Goal: Task Accomplishment & Management: Manage account settings

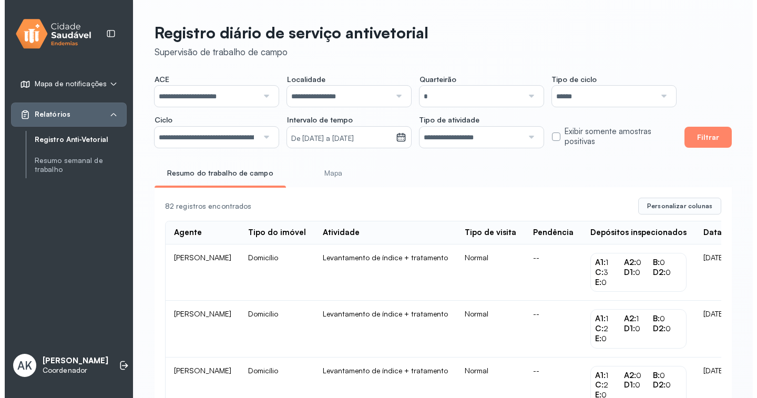
scroll to position [53, 0]
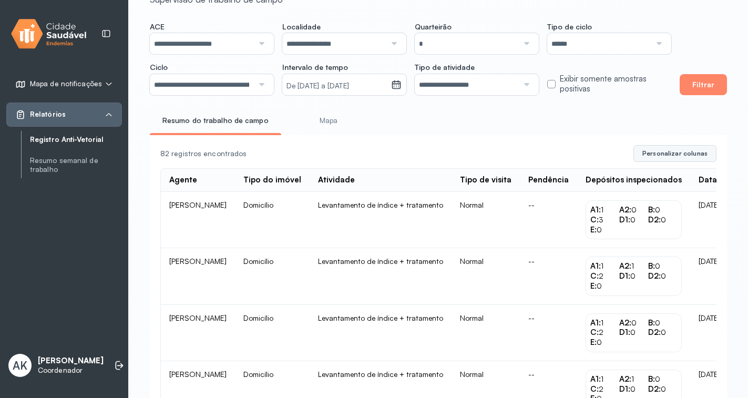
click at [691, 152] on span "Personalizar colunas" at bounding box center [674, 153] width 65 height 8
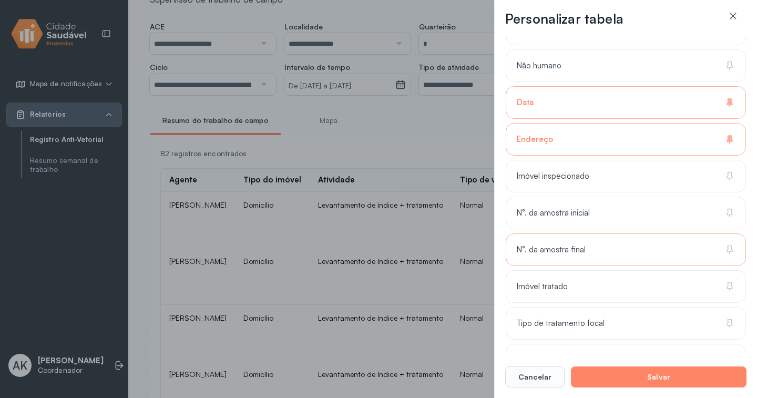
scroll to position [499, 0]
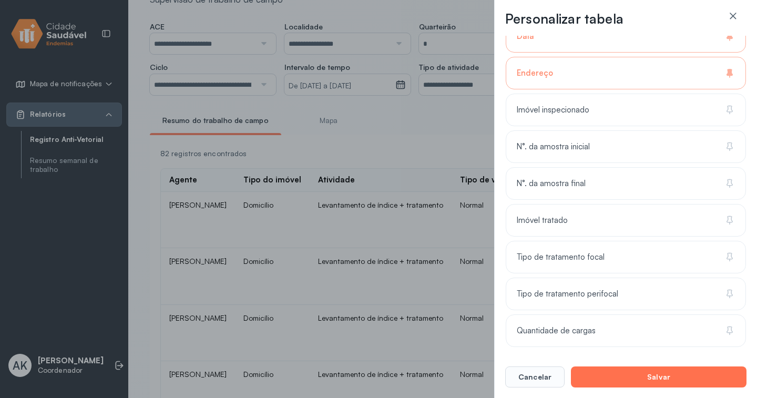
click at [618, 381] on button "Salvar" at bounding box center [659, 376] width 176 height 21
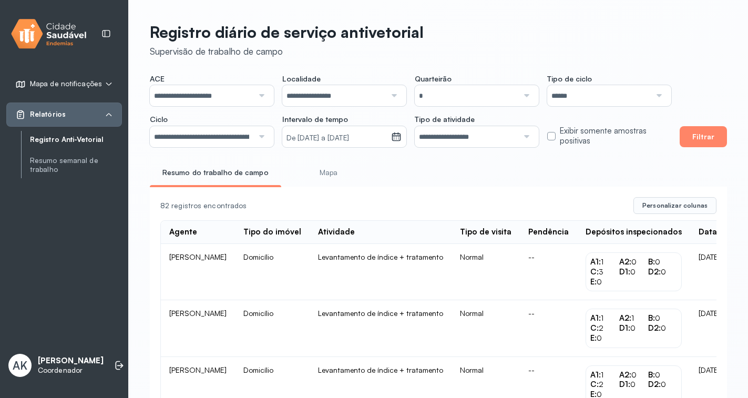
scroll to position [0, 0]
click at [696, 142] on button "Filtrar" at bounding box center [703, 137] width 47 height 21
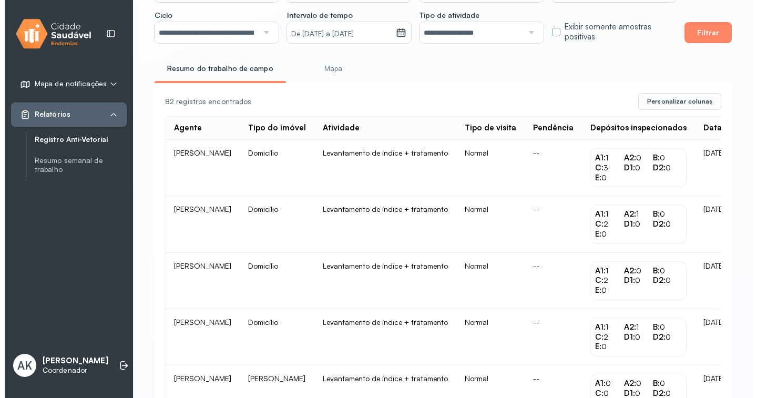
scroll to position [105, 0]
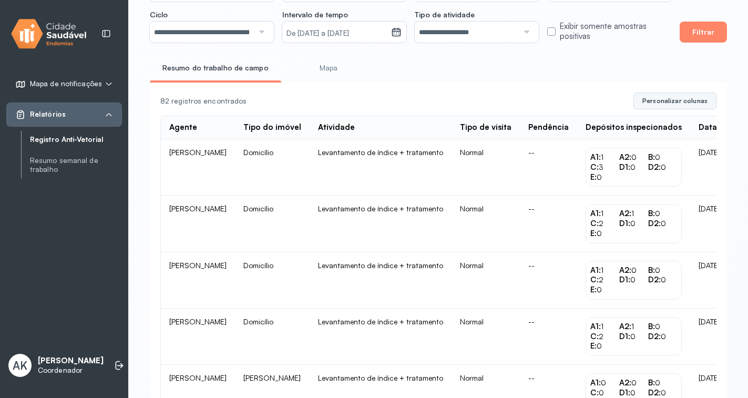
click at [674, 103] on span "Personalizar colunas" at bounding box center [674, 101] width 65 height 8
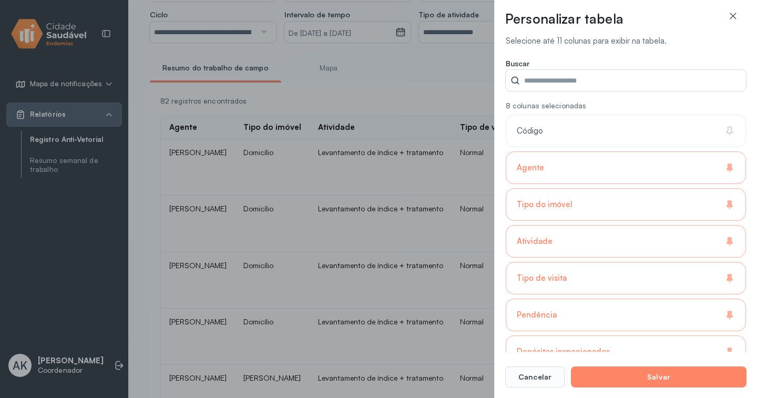
click at [710, 225] on div "Tipo do imóvel" at bounding box center [626, 241] width 240 height 33
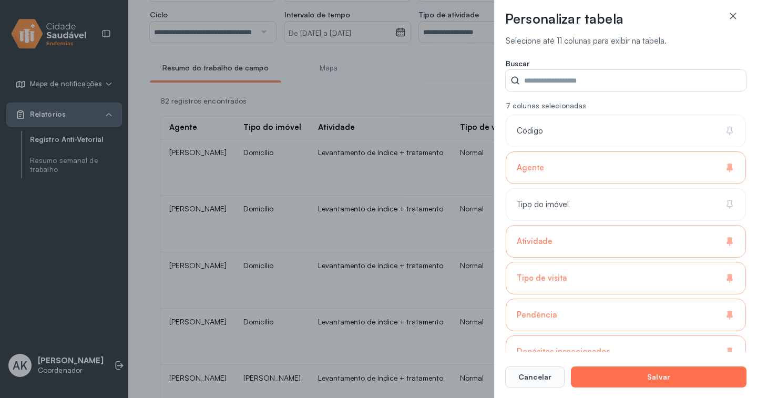
click at [682, 376] on button "Salvar" at bounding box center [659, 376] width 176 height 21
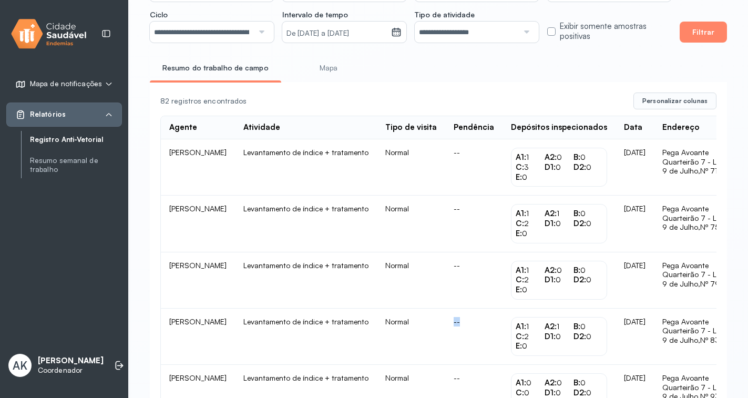
drag, startPoint x: 485, startPoint y: 351, endPoint x: 461, endPoint y: 343, distance: 25.1
click at [461, 365] on tr "Jose Hernandes Ribeiro Levantamento de índice + tratamento Normal -- A1: 1 A2: …" at bounding box center [475, 393] width 628 height 56
click at [714, 293] on td "Pega Avoante Quarteirão 7 - Lado D 9 de Julho, Nº 79" at bounding box center [704, 280] width 101 height 56
click at [676, 102] on span "Personalizar colunas" at bounding box center [674, 101] width 65 height 8
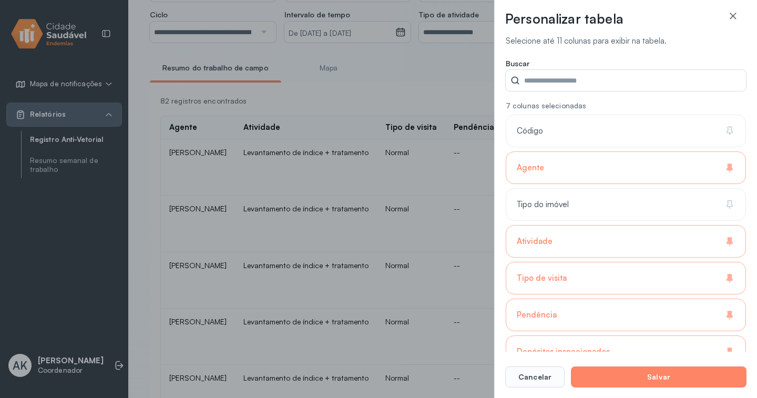
click at [719, 262] on div "Atividade" at bounding box center [626, 278] width 240 height 33
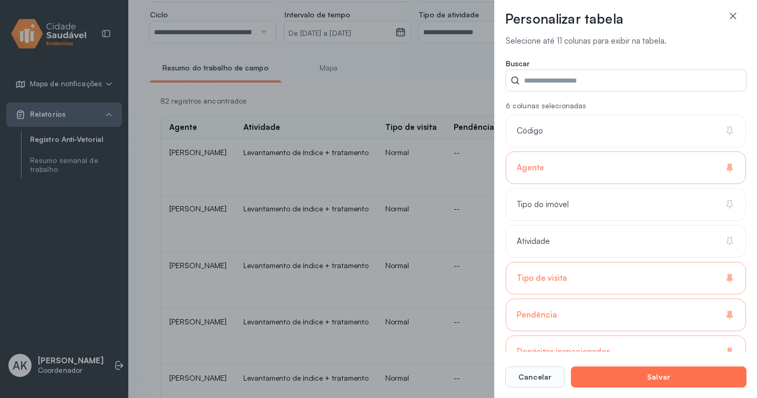
click at [672, 378] on button "Salvar" at bounding box center [659, 376] width 176 height 21
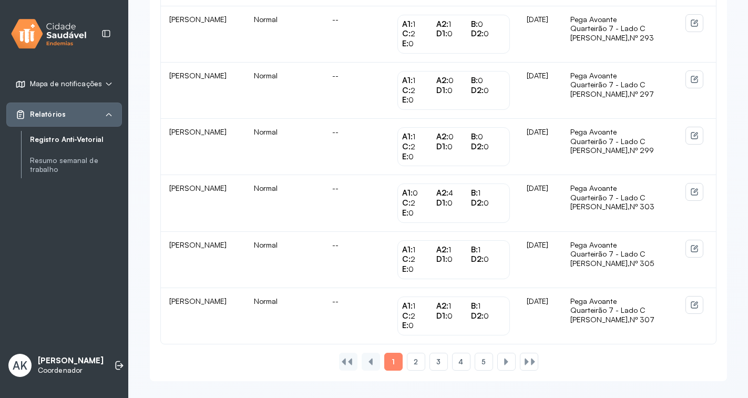
scroll to position [1030, 0]
drag, startPoint x: 414, startPoint y: 367, endPoint x: 418, endPoint y: 363, distance: 6.3
click at [429, 367] on div "2" at bounding box center [438, 362] width 18 height 18
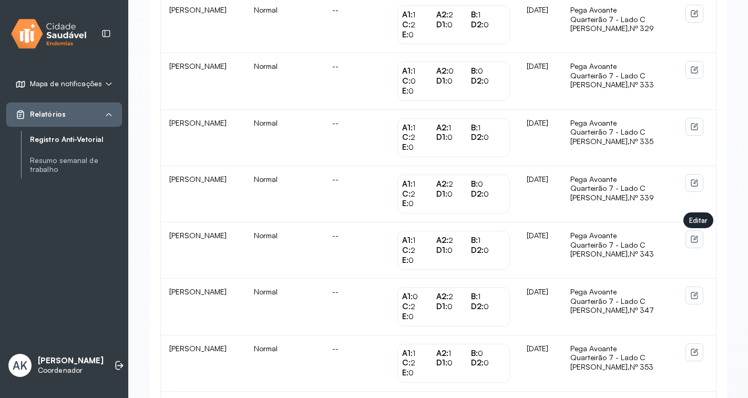
click at [699, 238] on icon at bounding box center [694, 239] width 8 height 8
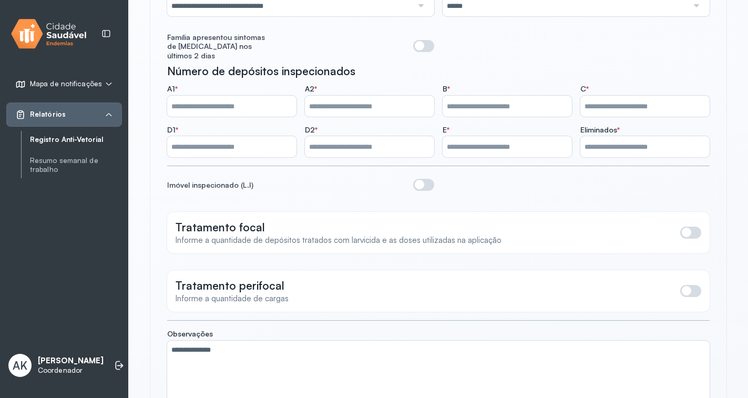
scroll to position [277, 0]
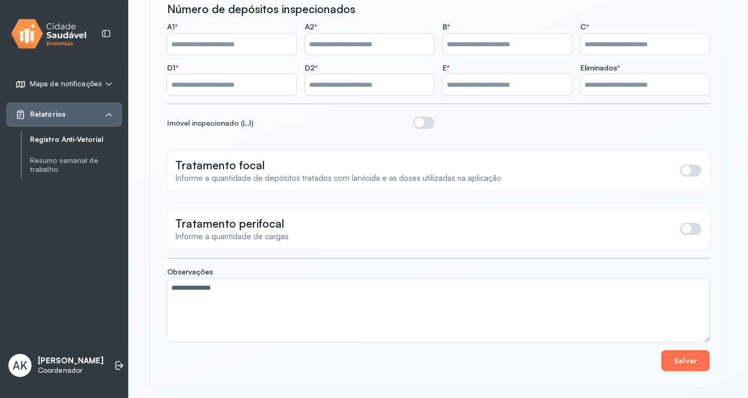
click at [683, 357] on button "Salvar" at bounding box center [685, 360] width 48 height 21
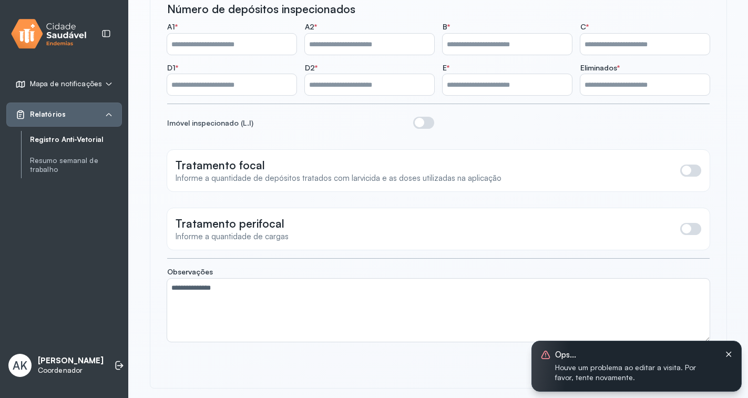
click at [728, 355] on icon at bounding box center [728, 354] width 5 height 5
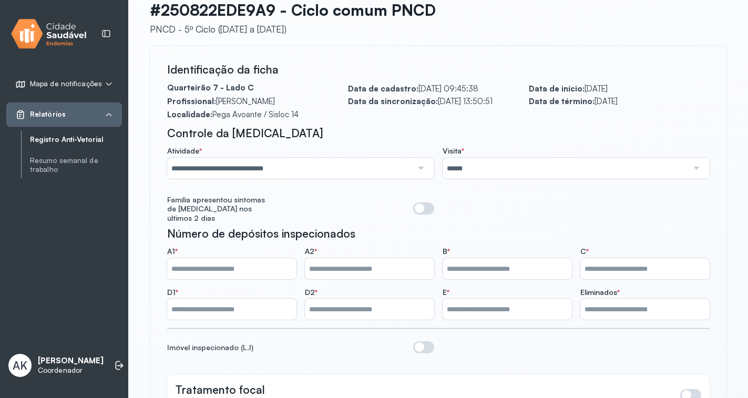
scroll to position [0, 0]
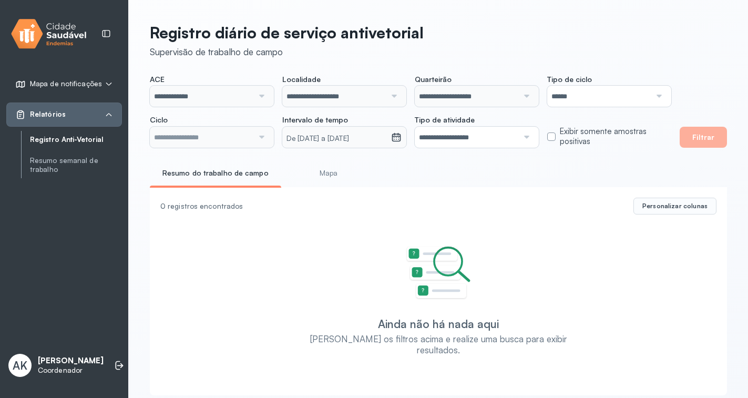
type input "**********"
click at [666, 202] on button "Personalizar colunas" at bounding box center [674, 206] width 83 height 17
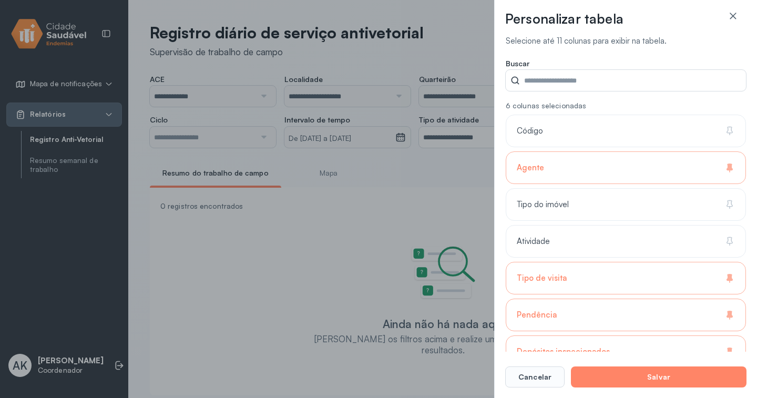
type input "**********"
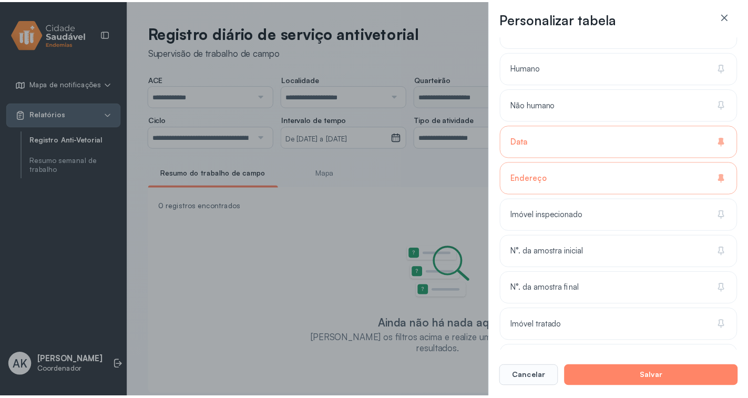
scroll to position [420, 0]
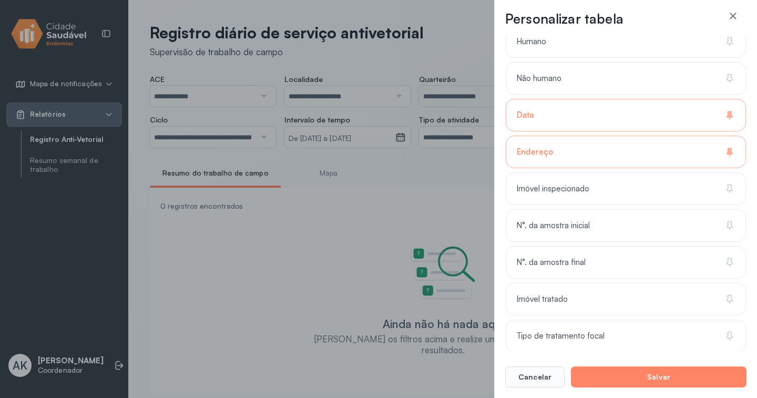
click at [610, 246] on div "N°. da amostra inicial" at bounding box center [626, 262] width 240 height 33
click at [597, 283] on div "N°. da amostra final" at bounding box center [626, 299] width 240 height 33
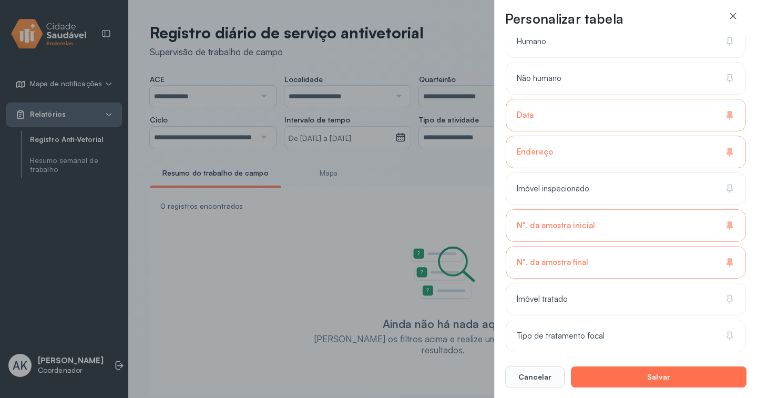
click at [640, 378] on button "Salvar" at bounding box center [659, 376] width 176 height 21
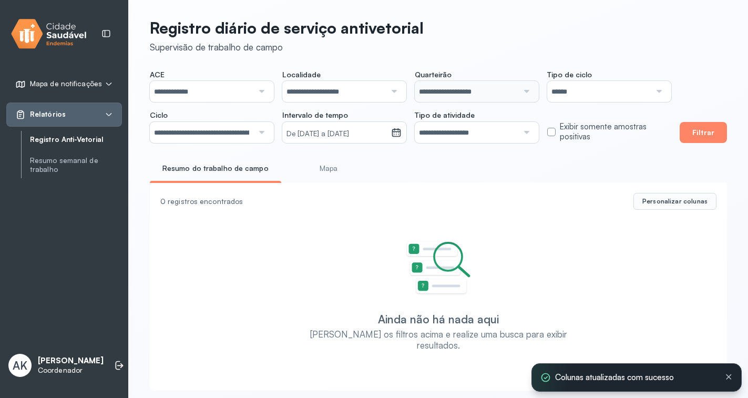
scroll to position [6, 0]
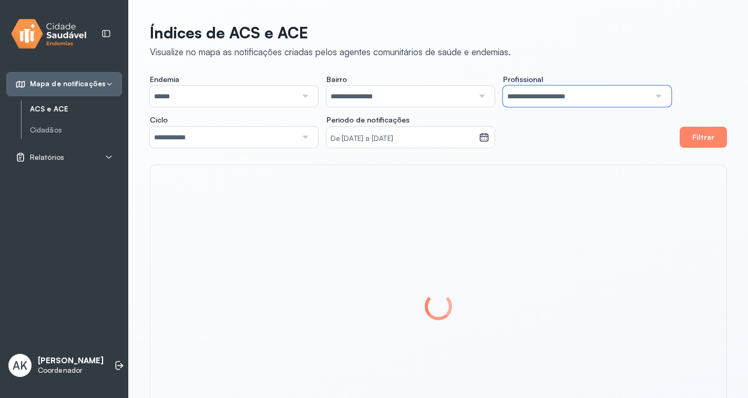
click at [567, 91] on input "**********" at bounding box center [576, 96] width 147 height 21
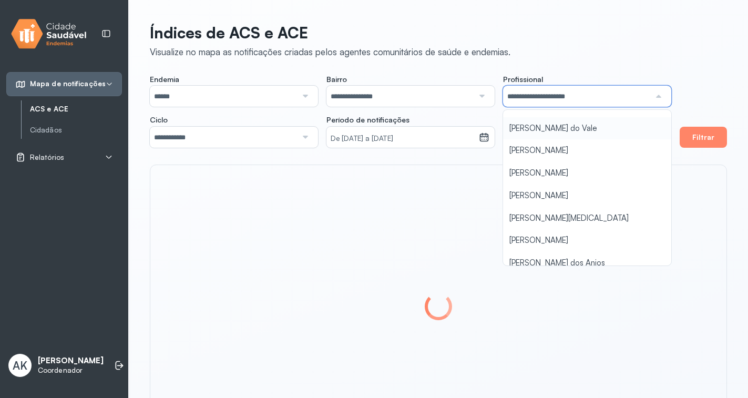
scroll to position [91, 0]
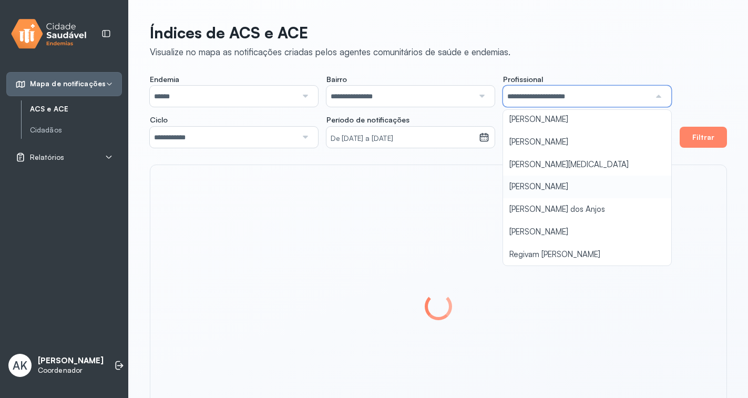
click at [558, 182] on div "**********" at bounding box center [438, 233] width 619 height 466
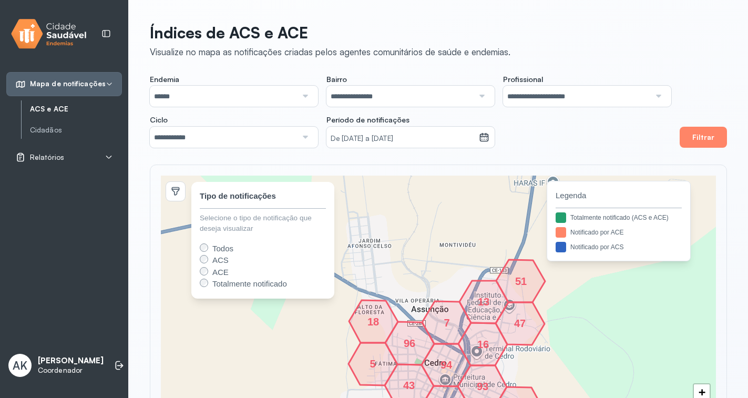
click at [86, 169] on div "Relatórios" at bounding box center [64, 157] width 116 height 24
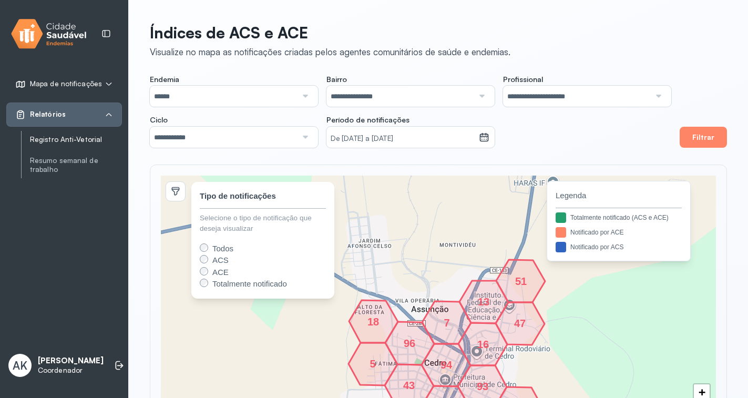
click at [88, 137] on link "Registro Anti-Vetorial" at bounding box center [76, 139] width 92 height 9
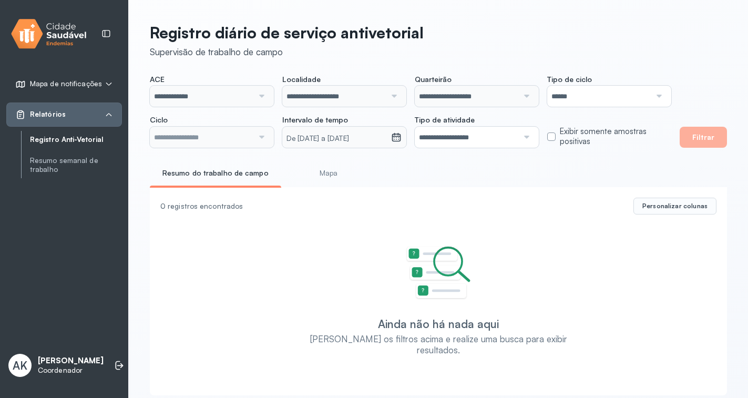
type input "**********"
click at [229, 96] on input "**********" at bounding box center [202, 96] width 104 height 21
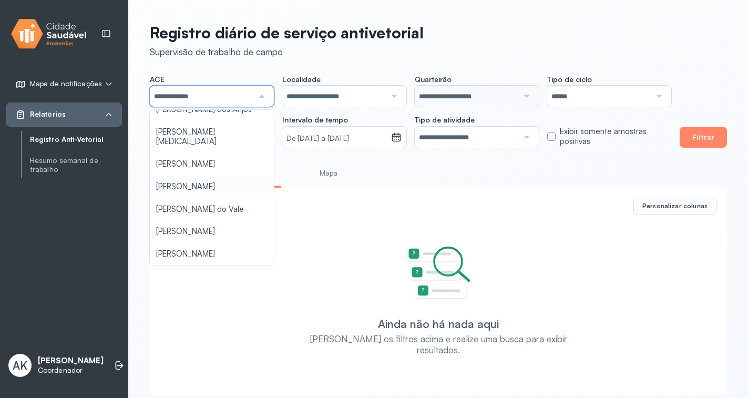
scroll to position [233, 0]
click at [186, 249] on div "**********" at bounding box center [438, 206] width 619 height 412
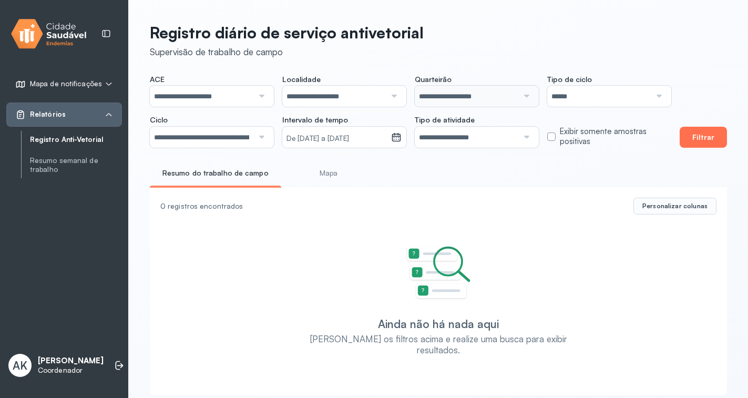
click at [695, 135] on button "Filtrar" at bounding box center [703, 137] width 47 height 21
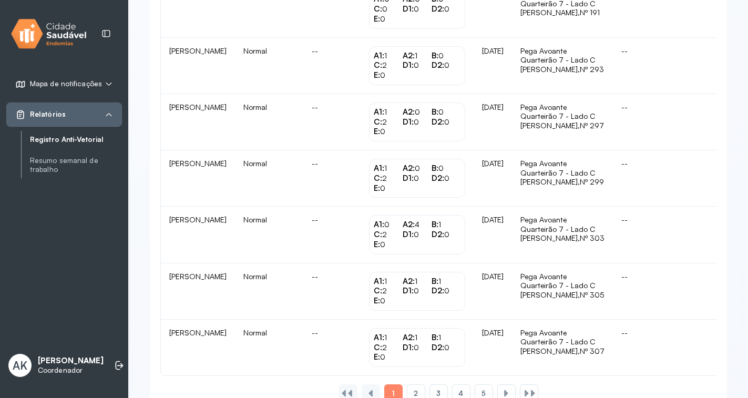
scroll to position [1039, 0]
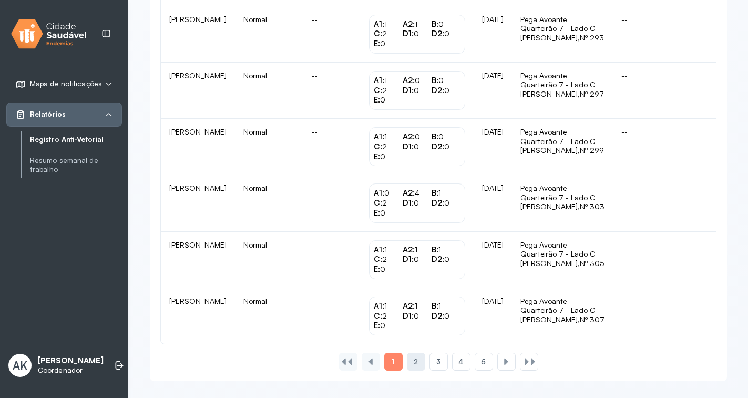
click at [417, 364] on span "2" at bounding box center [416, 361] width 4 height 9
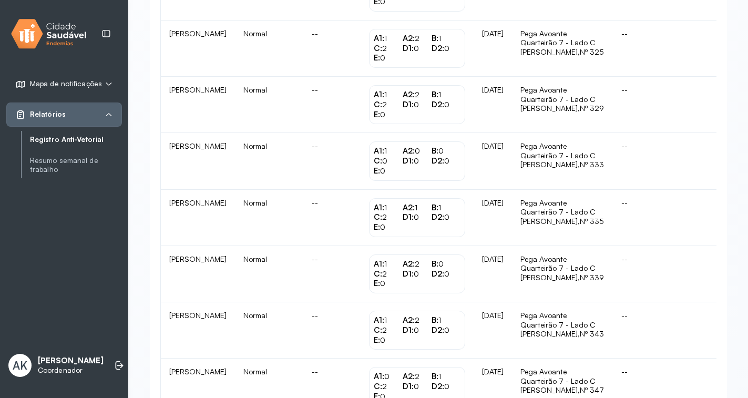
scroll to position [368, 0]
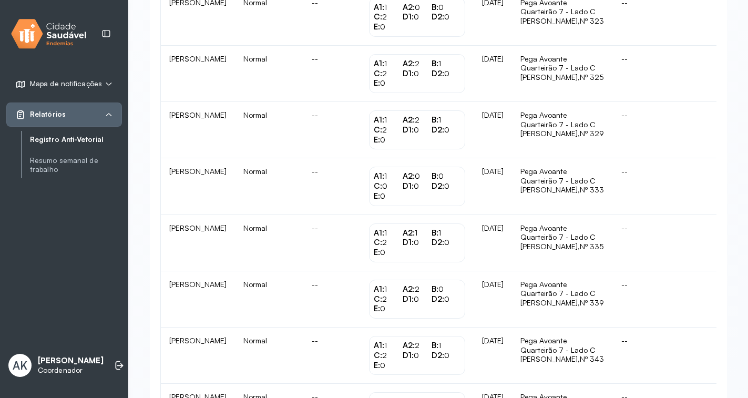
click at [673, 341] on td "--" at bounding box center [662, 355] width 99 height 56
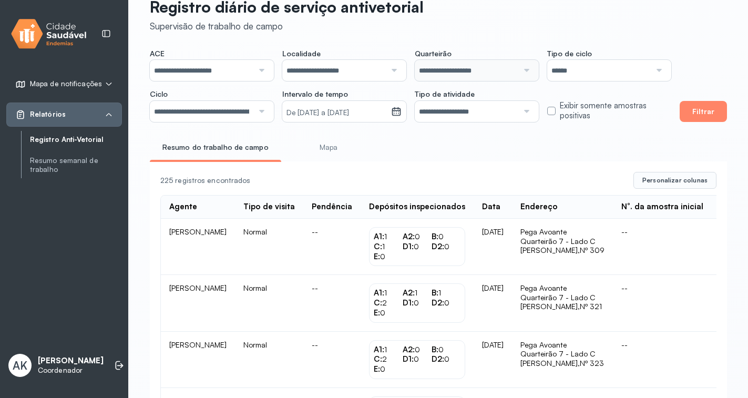
scroll to position [0, 0]
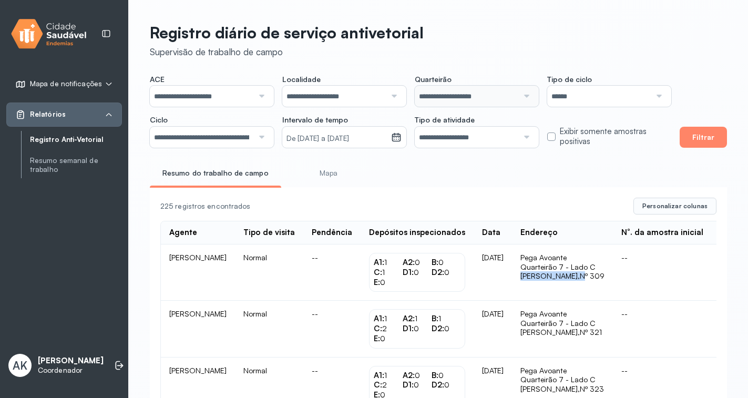
drag, startPoint x: 637, startPoint y: 281, endPoint x: 558, endPoint y: 279, distance: 78.3
click at [558, 279] on td "Pega Avoante Quarteirão 7 - Lado C Cel Caetano Afonso, Nº 309" at bounding box center [562, 272] width 101 height 56
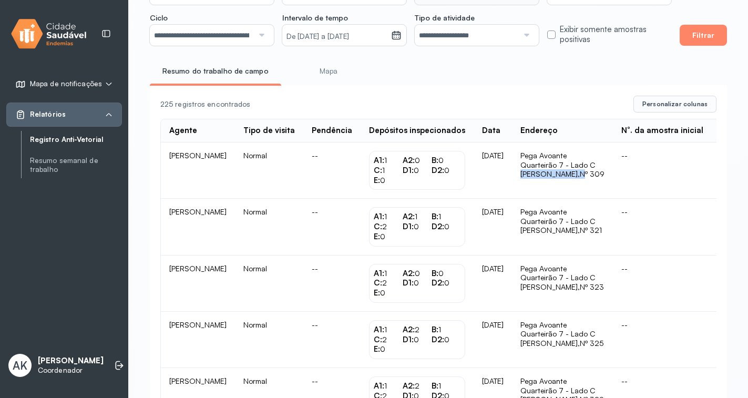
scroll to position [85, 0]
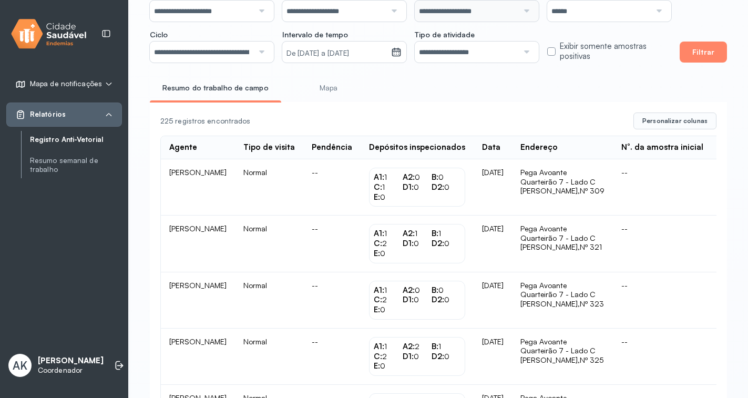
click at [619, 81] on div "Resumo do trabalho de campo Mapa" at bounding box center [438, 91] width 577 height 24
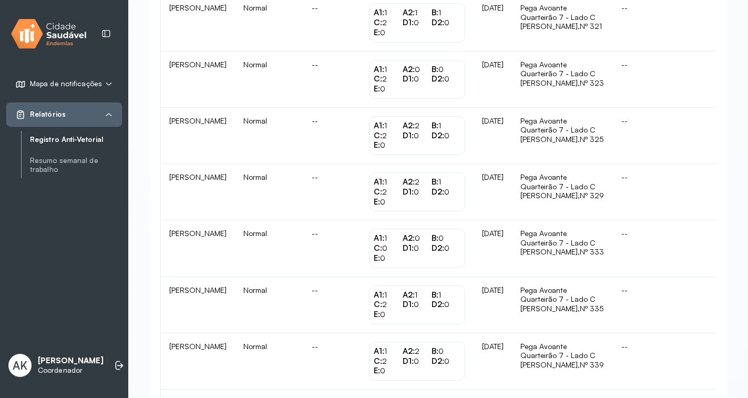
scroll to position [93, 0]
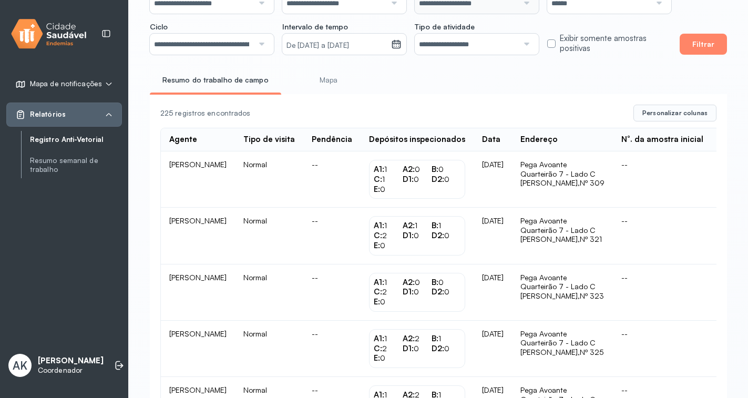
click at [679, 224] on td "--" at bounding box center [662, 236] width 99 height 56
click at [687, 142] on div "N°. da amostra inicial" at bounding box center [662, 140] width 82 height 10
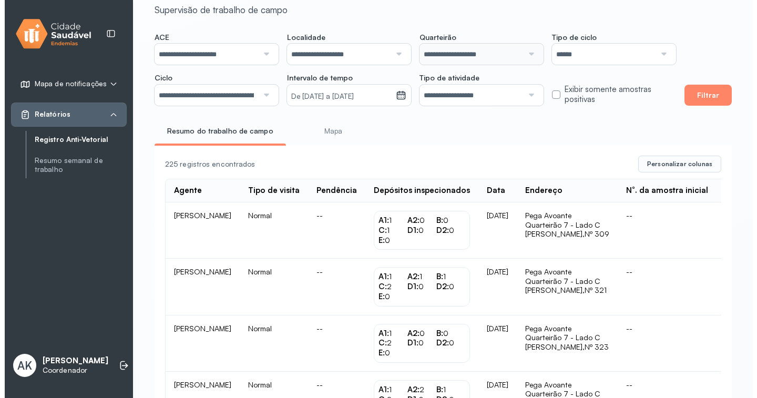
scroll to position [40, 0]
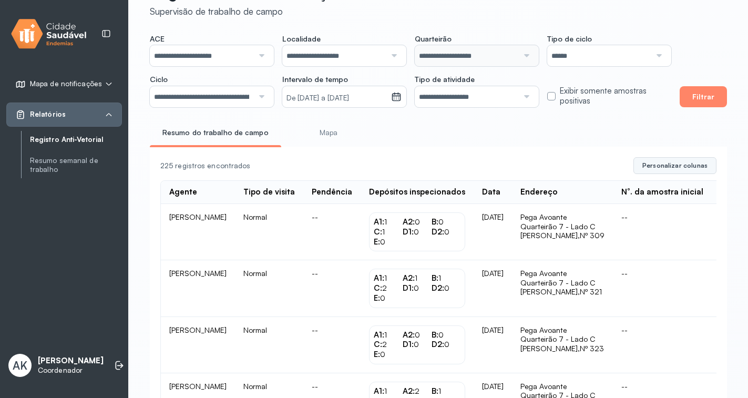
click at [674, 174] on button "Personalizar colunas" at bounding box center [674, 165] width 83 height 17
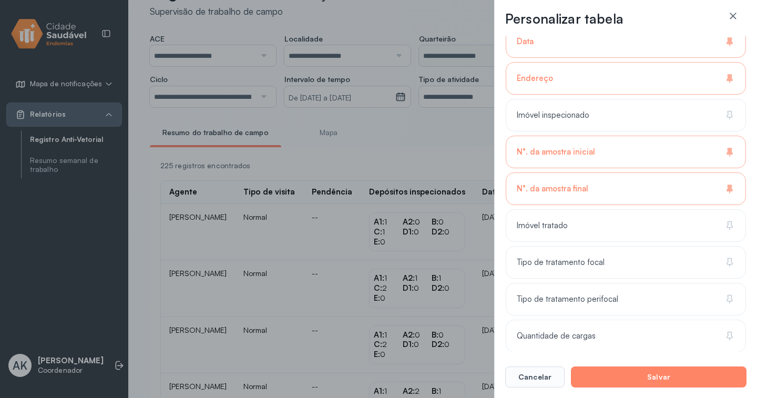
scroll to position [499, 0]
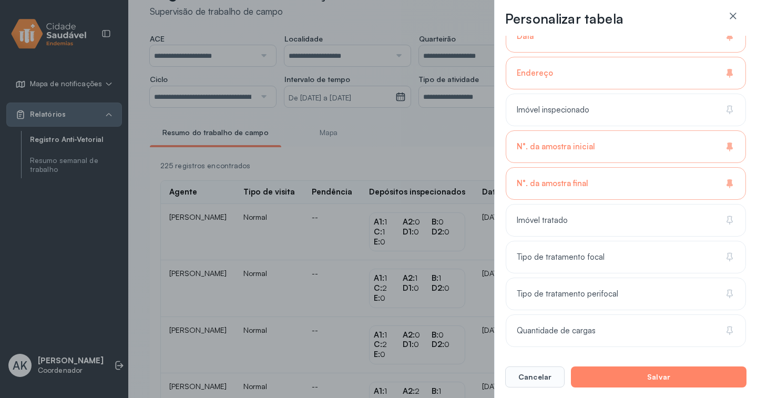
click at [714, 186] on div "N°. da amostra final" at bounding box center [626, 183] width 240 height 33
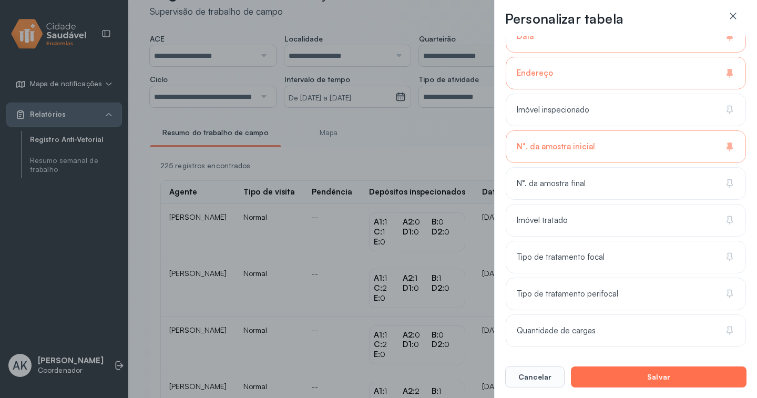
click at [662, 379] on button "Salvar" at bounding box center [659, 376] width 176 height 21
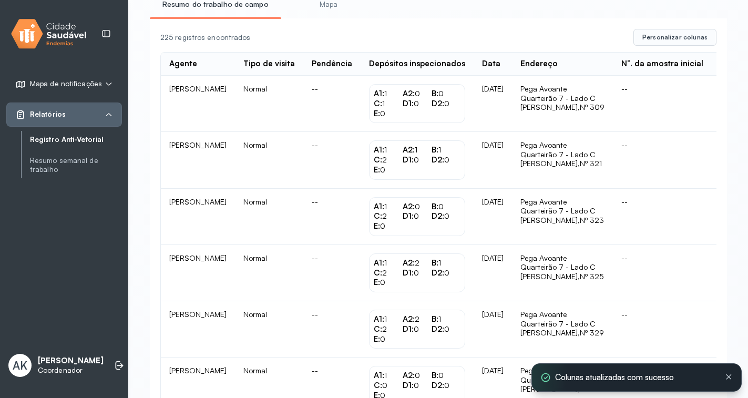
scroll to position [0, 0]
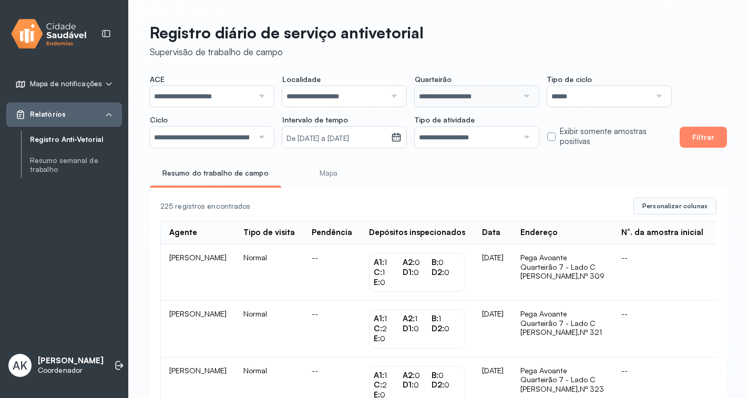
click at [478, 94] on input "**********" at bounding box center [467, 96] width 104 height 21
click at [356, 100] on input "**********" at bounding box center [334, 96] width 104 height 21
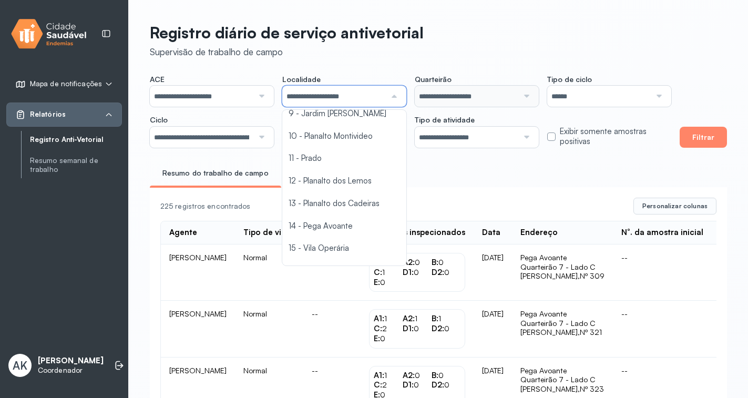
scroll to position [210, 0]
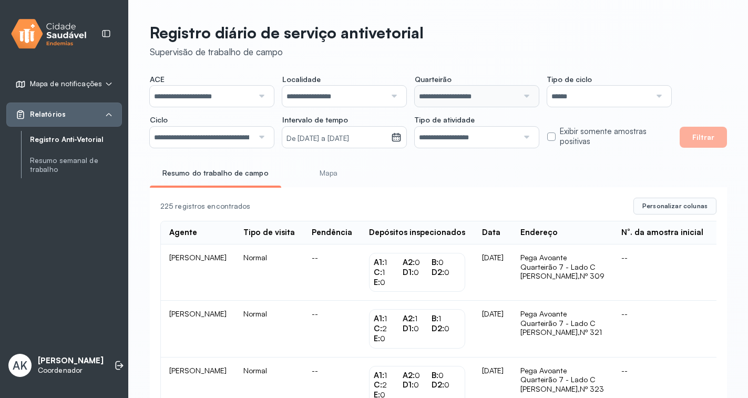
click at [699, 138] on button "Filtrar" at bounding box center [703, 137] width 47 height 21
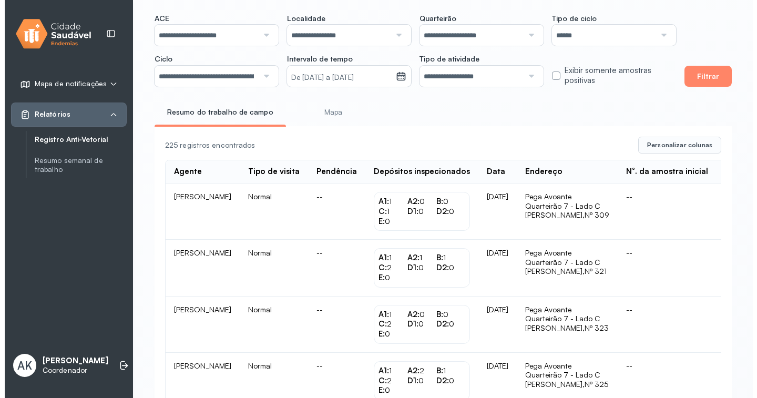
scroll to position [0, 0]
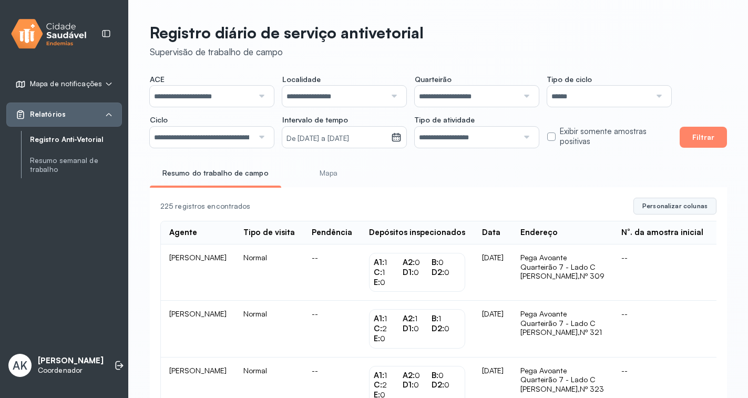
click at [679, 213] on button "Personalizar colunas" at bounding box center [674, 206] width 83 height 17
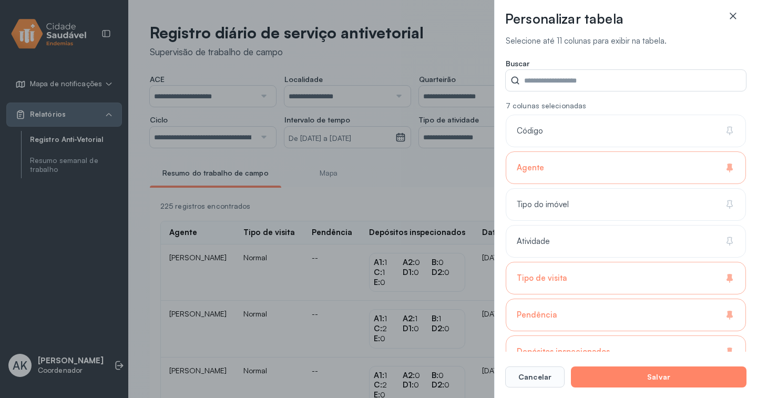
click at [731, 19] on icon at bounding box center [732, 16] width 11 height 11
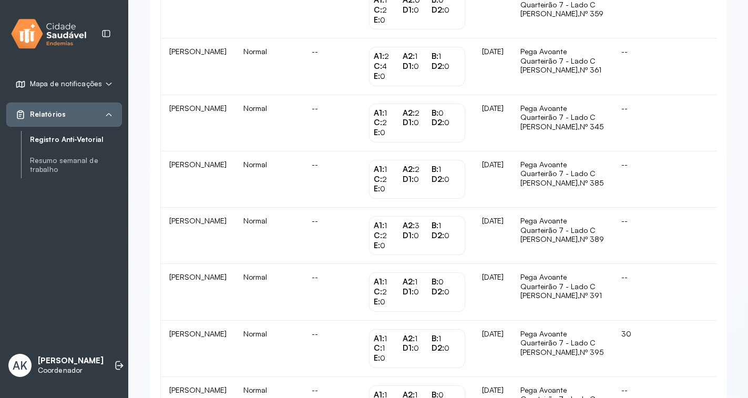
scroll to position [1039, 0]
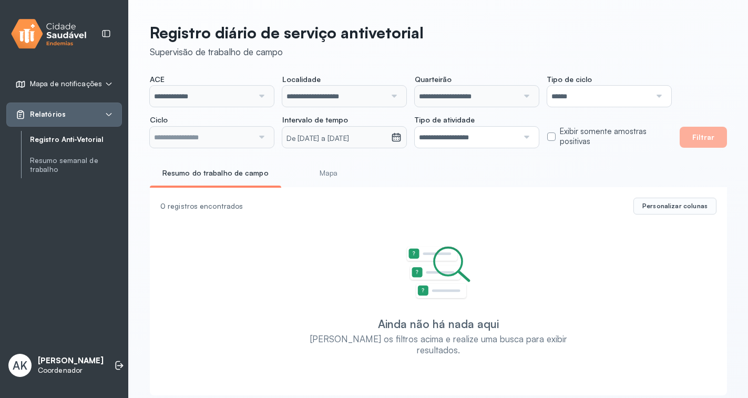
type input "**********"
click at [93, 142] on link "Registro Anti-Vetorial" at bounding box center [76, 139] width 92 height 9
type input "**********"
click at [92, 138] on link "Registro Anti-Vetorial" at bounding box center [76, 139] width 92 height 9
click at [239, 90] on input "**********" at bounding box center [202, 96] width 104 height 21
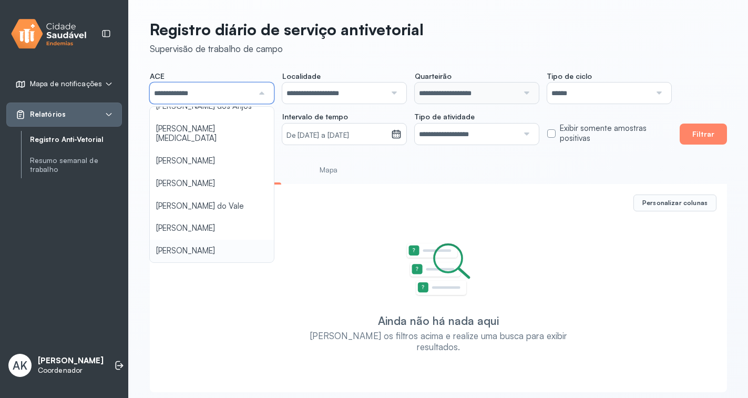
scroll to position [6, 0]
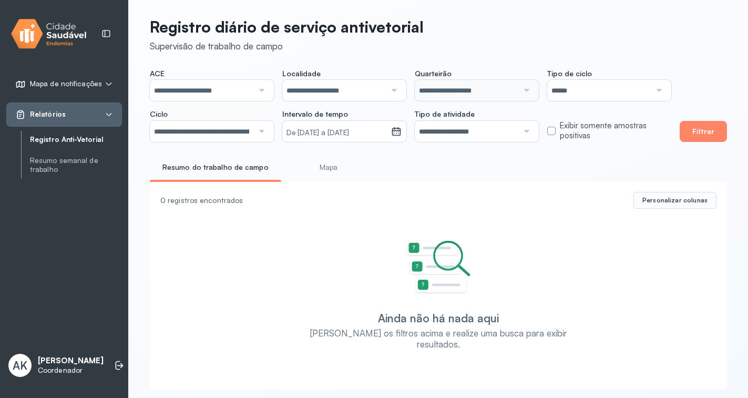
click at [199, 247] on div "**********" at bounding box center [438, 200] width 619 height 412
click at [711, 132] on button "Filtrar" at bounding box center [703, 131] width 47 height 21
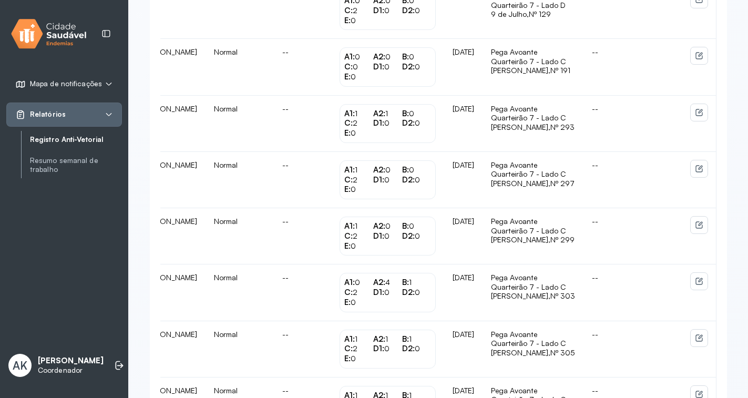
scroll to position [1039, 0]
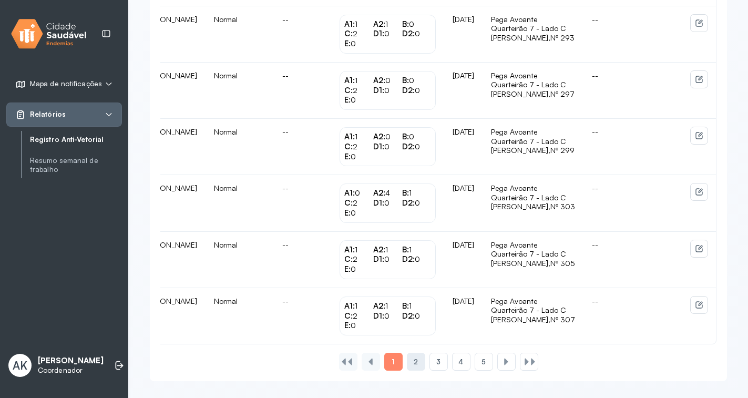
click at [415, 366] on span "2" at bounding box center [416, 361] width 4 height 9
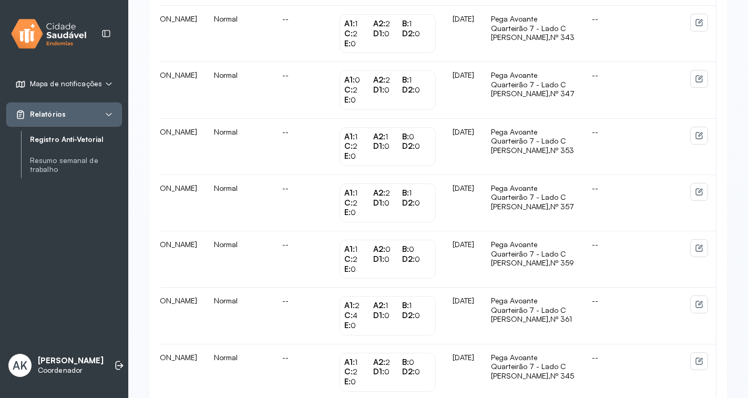
scroll to position [671, 0]
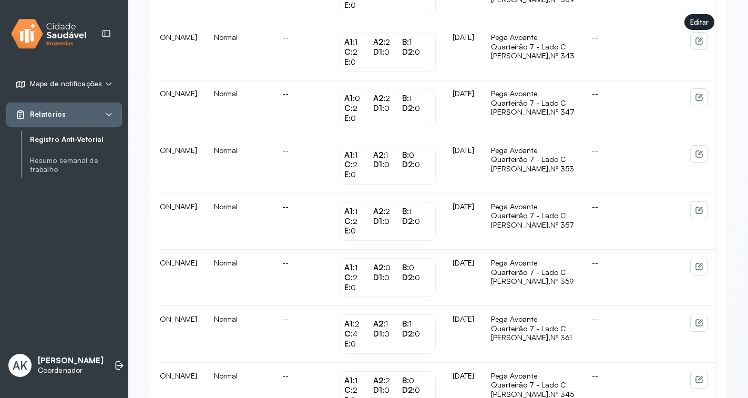
click at [699, 45] on icon at bounding box center [699, 41] width 8 height 8
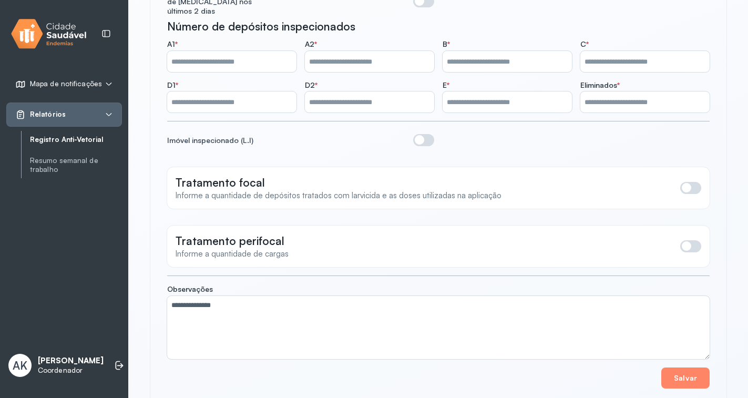
scroll to position [277, 0]
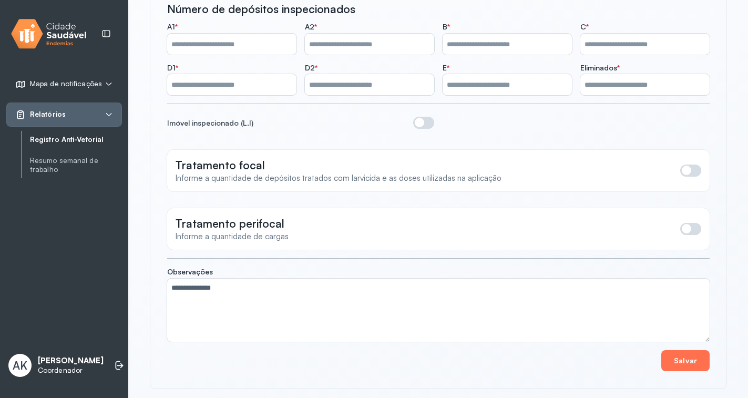
click at [673, 355] on button "Salvar" at bounding box center [685, 360] width 48 height 21
click at [687, 165] on span at bounding box center [690, 171] width 21 height 12
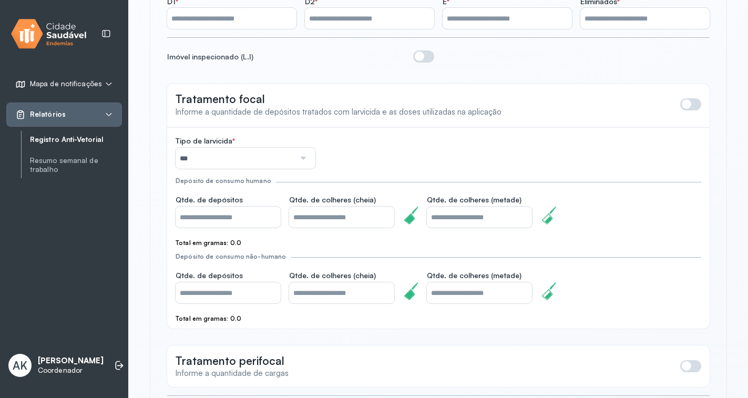
scroll to position [330, 0]
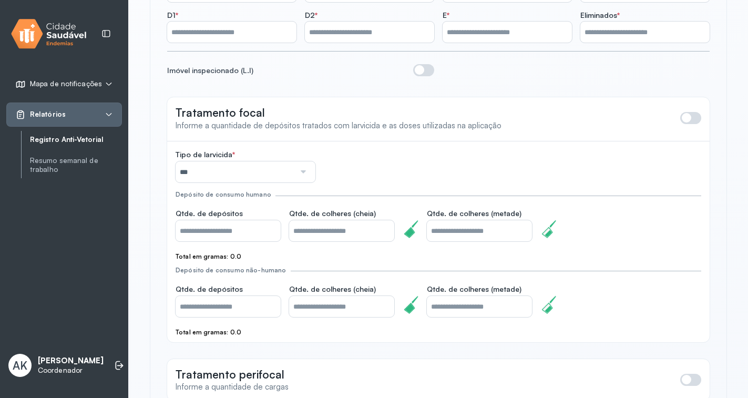
click at [693, 112] on span at bounding box center [690, 118] width 21 height 12
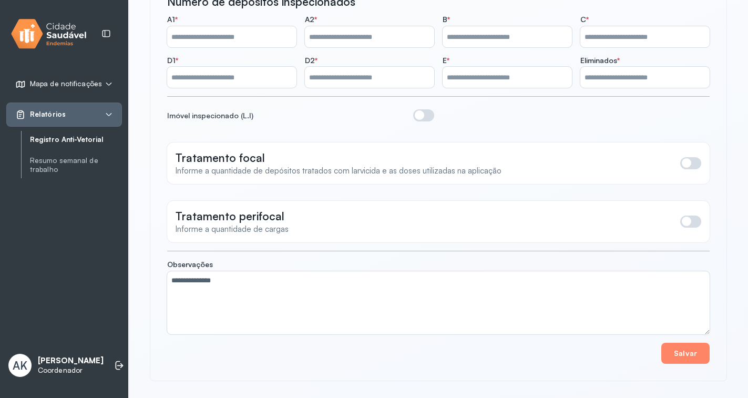
scroll to position [277, 0]
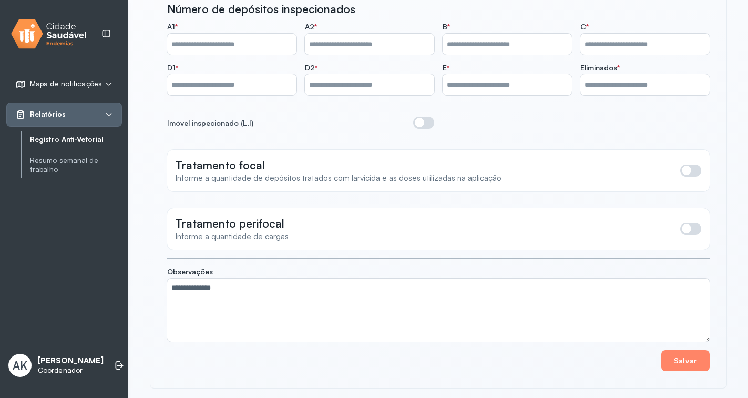
click at [690, 224] on span at bounding box center [690, 229] width 21 height 12
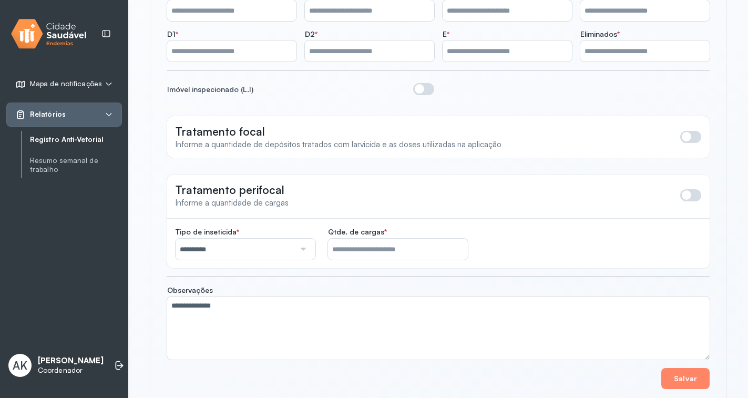
scroll to position [329, 0]
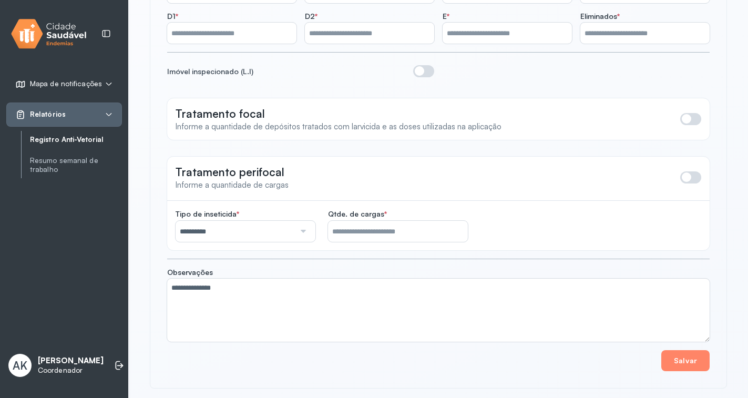
click at [697, 171] on span at bounding box center [690, 177] width 21 height 12
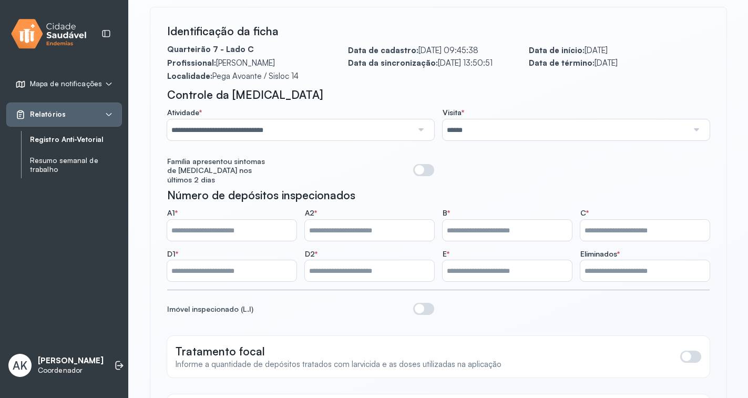
scroll to position [210, 0]
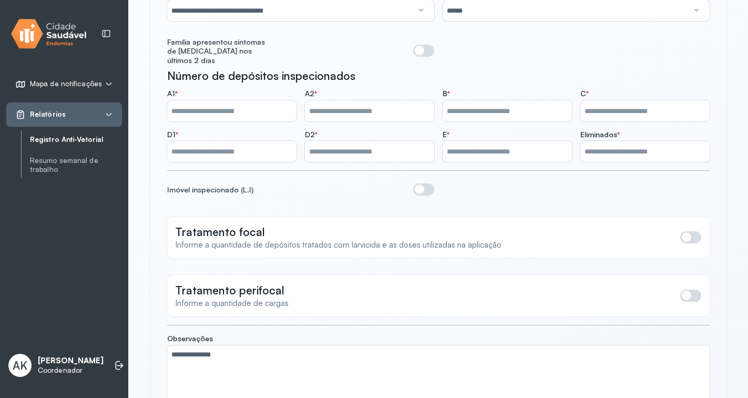
click at [98, 84] on span "Mapa de notificações" at bounding box center [66, 83] width 72 height 9
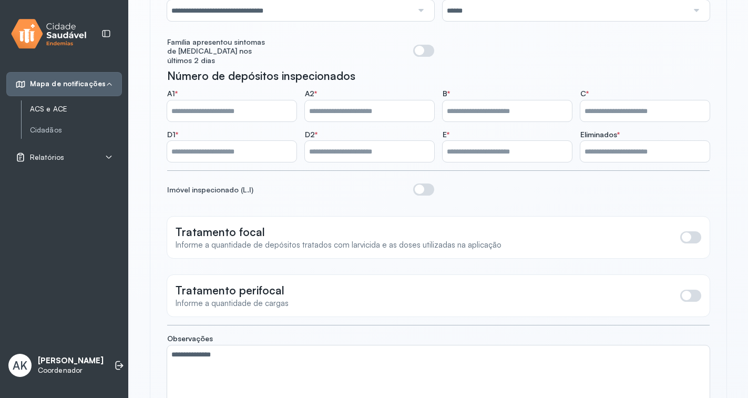
click at [56, 106] on link "ACS e ACE" at bounding box center [76, 109] width 92 height 9
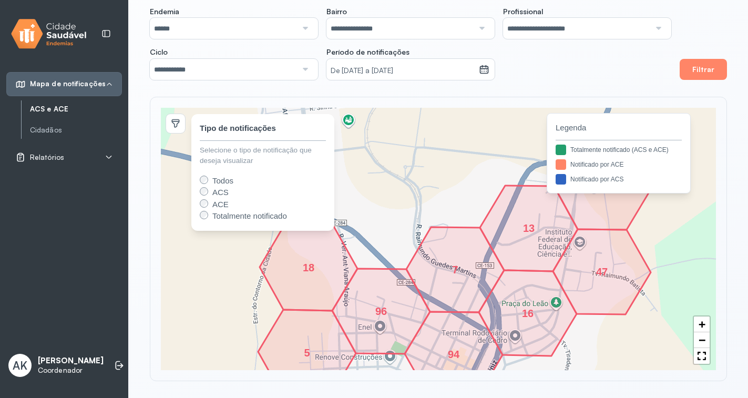
click at [454, 266] on div "7" at bounding box center [455, 269] width 6 height 6
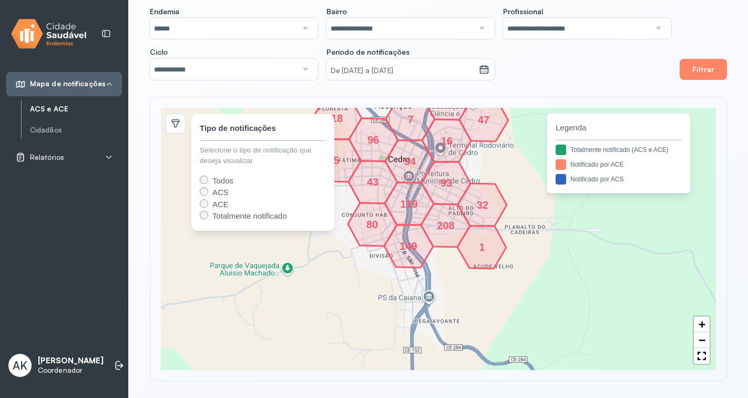
drag, startPoint x: 460, startPoint y: 296, endPoint x: 220, endPoint y: 189, distance: 263.3
click at [425, 178] on icon at bounding box center [446, 182] width 49 height 43
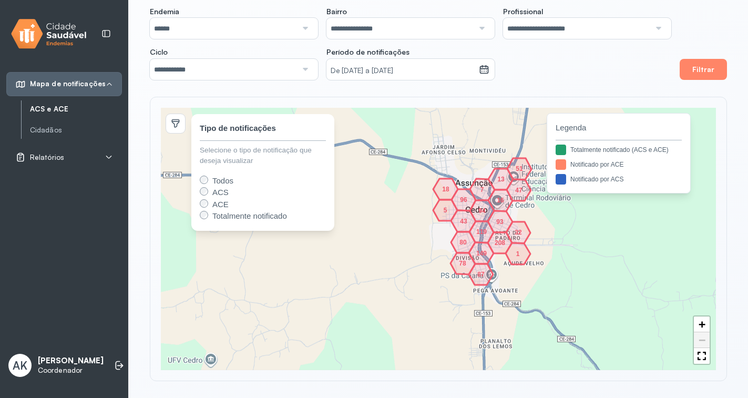
click at [475, 181] on icon at bounding box center [482, 189] width 25 height 22
click at [492, 184] on icon at bounding box center [500, 178] width 25 height 21
click at [522, 169] on div "51" at bounding box center [519, 168] width 6 height 6
click at [525, 202] on div "32 1 208 78 87 149 119 80 93 7 16 47 94 5 18 96 43 51 13 + − 80 43 119 149 87 7…" at bounding box center [438, 239] width 555 height 263
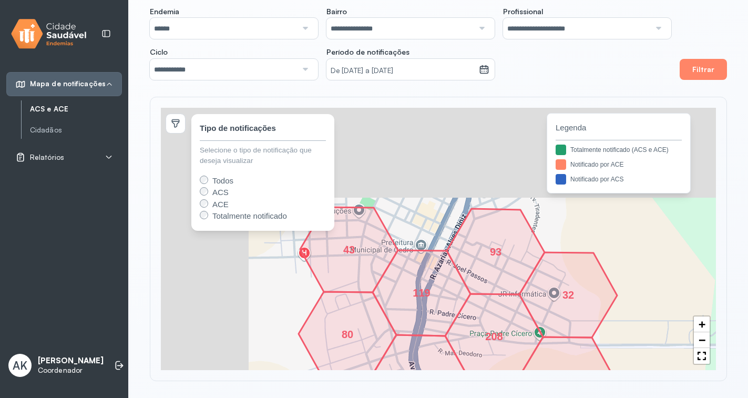
drag, startPoint x: 429, startPoint y: 162, endPoint x: 557, endPoint y: 296, distance: 184.8
click at [557, 296] on icon at bounding box center [568, 294] width 98 height 85
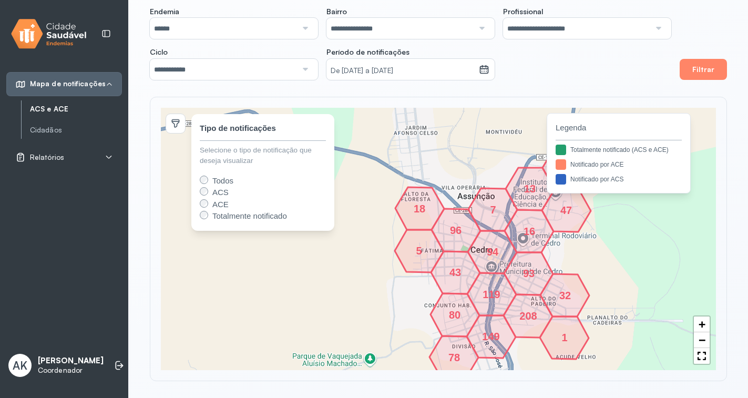
click at [101, 151] on div "Relatórios" at bounding box center [64, 157] width 116 height 24
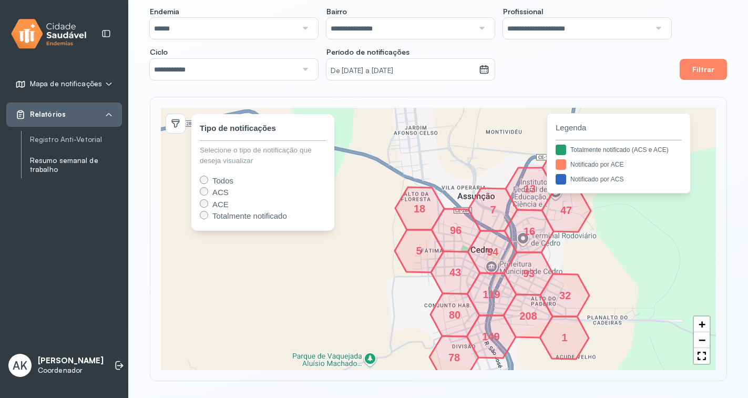
click at [78, 162] on link "Resumo semanal de trabalho" at bounding box center [76, 165] width 92 height 18
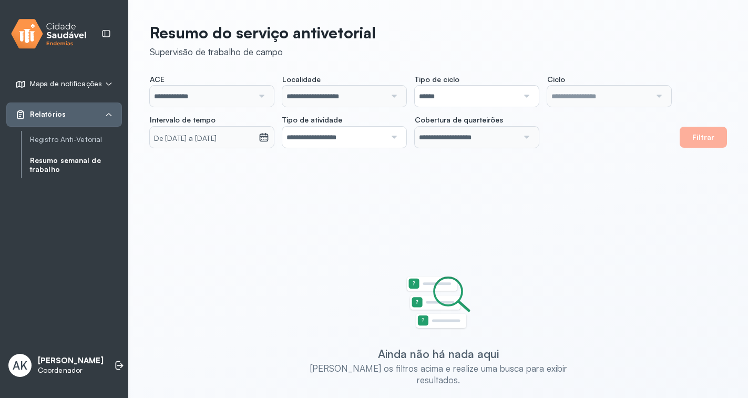
type input "**********"
click at [44, 161] on link "Resumo semanal de trabalho" at bounding box center [76, 165] width 92 height 18
